Goal: Navigation & Orientation: Find specific page/section

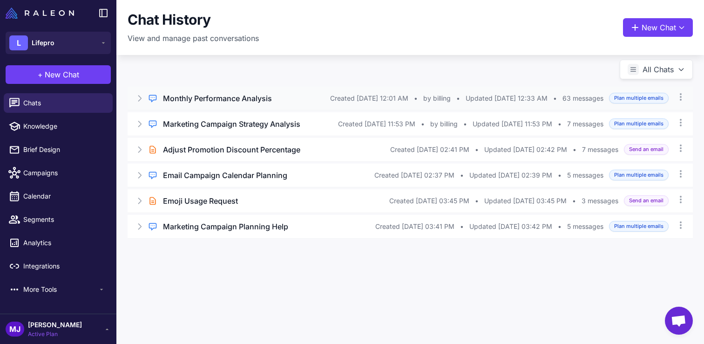
click at [143, 99] on icon at bounding box center [139, 98] width 9 height 9
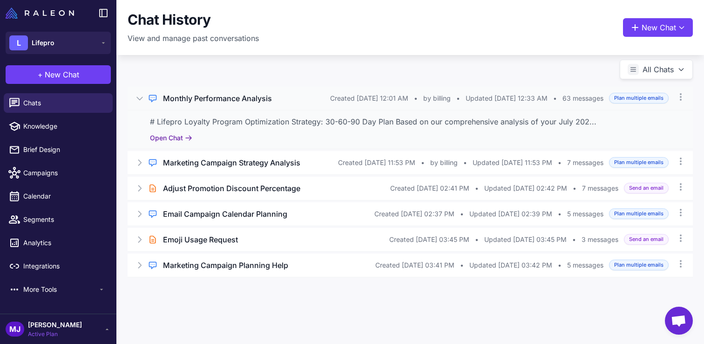
click at [171, 137] on button "Open Chat" at bounding box center [171, 138] width 42 height 10
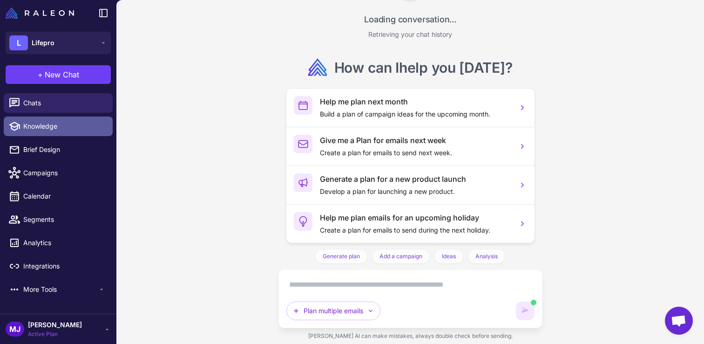
click at [51, 128] on span "Knowledge" at bounding box center [64, 126] width 82 height 10
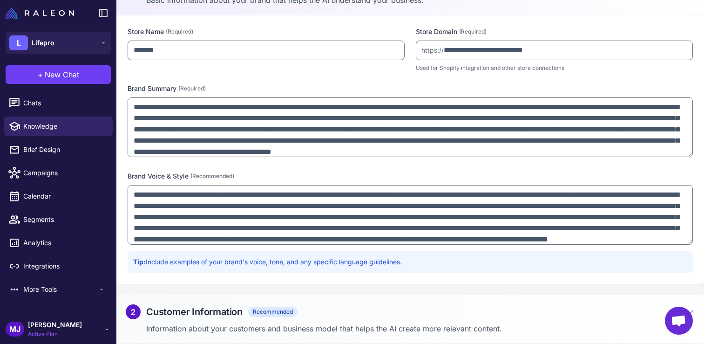
scroll to position [27, 0]
